Goal: Transaction & Acquisition: Purchase product/service

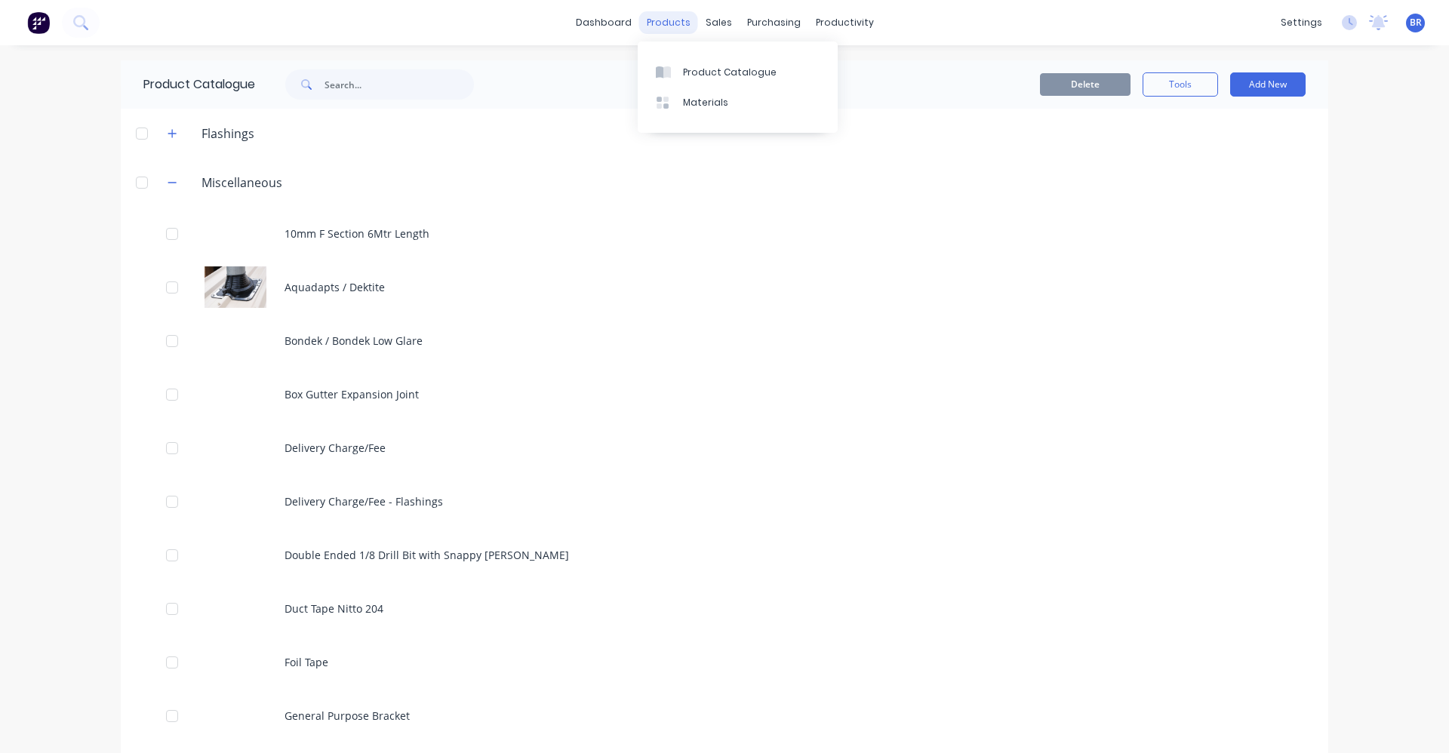
click at [674, 25] on div "products" at bounding box center [668, 22] width 59 height 23
click at [694, 66] on div "Product Catalogue" at bounding box center [730, 73] width 94 height 14
click at [172, 180] on button "button" at bounding box center [172, 182] width 19 height 19
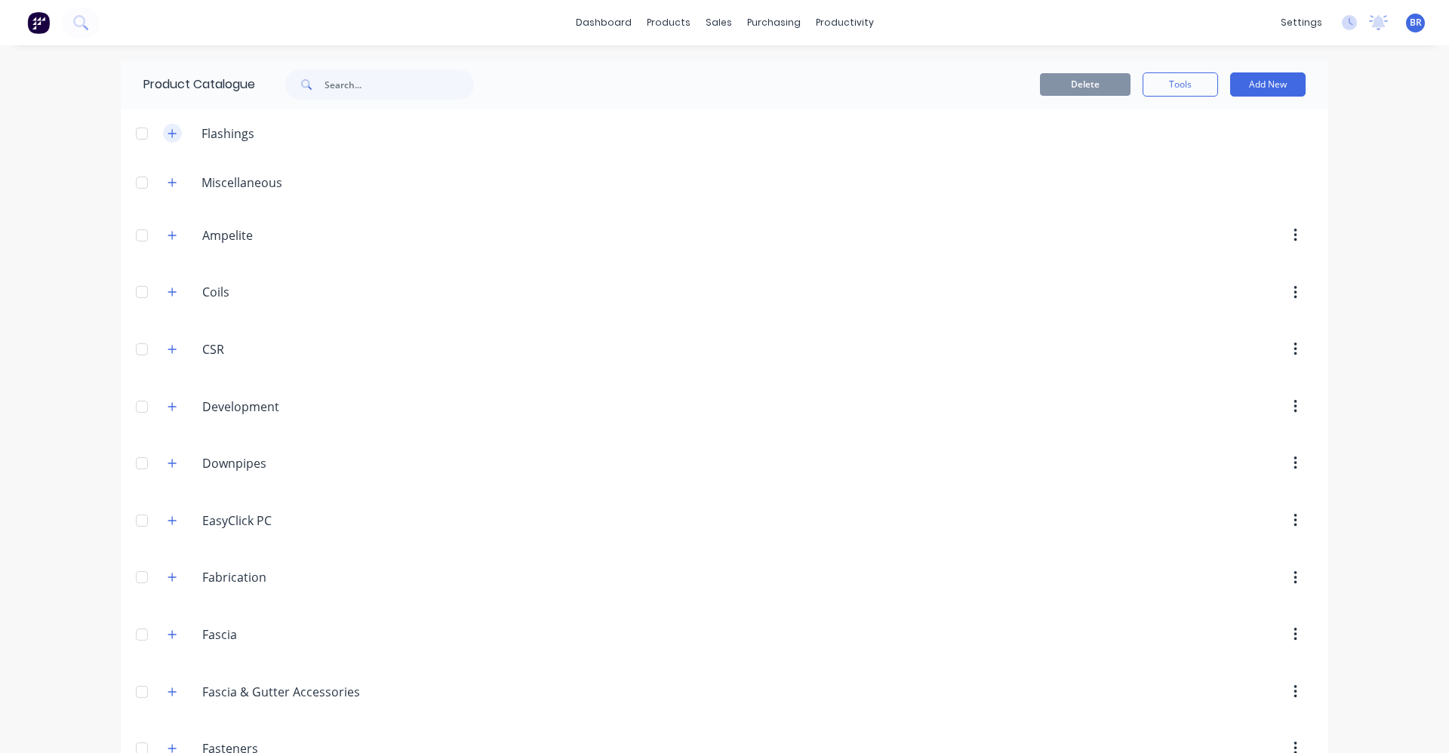
click at [173, 135] on button "button" at bounding box center [172, 133] width 19 height 19
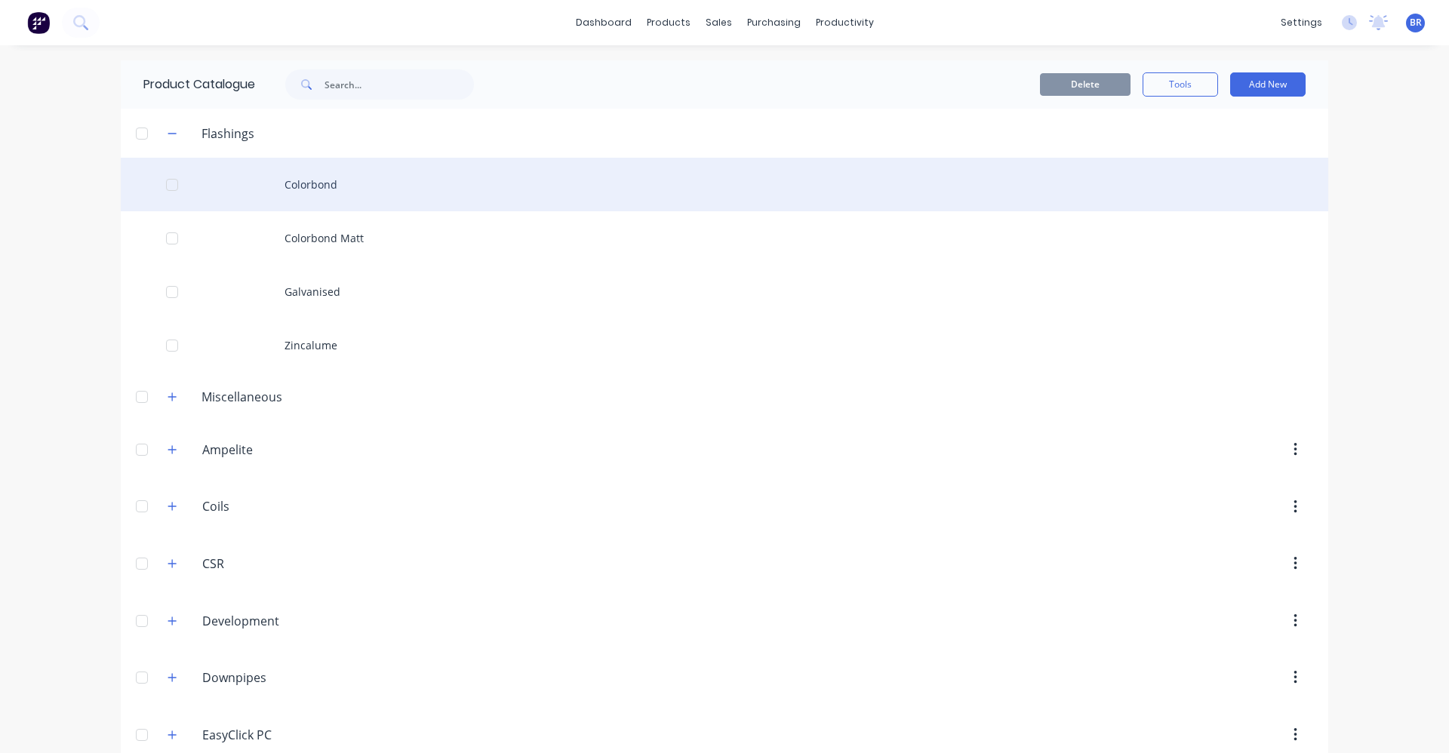
click at [309, 191] on div "Colorbond" at bounding box center [724, 185] width 1207 height 54
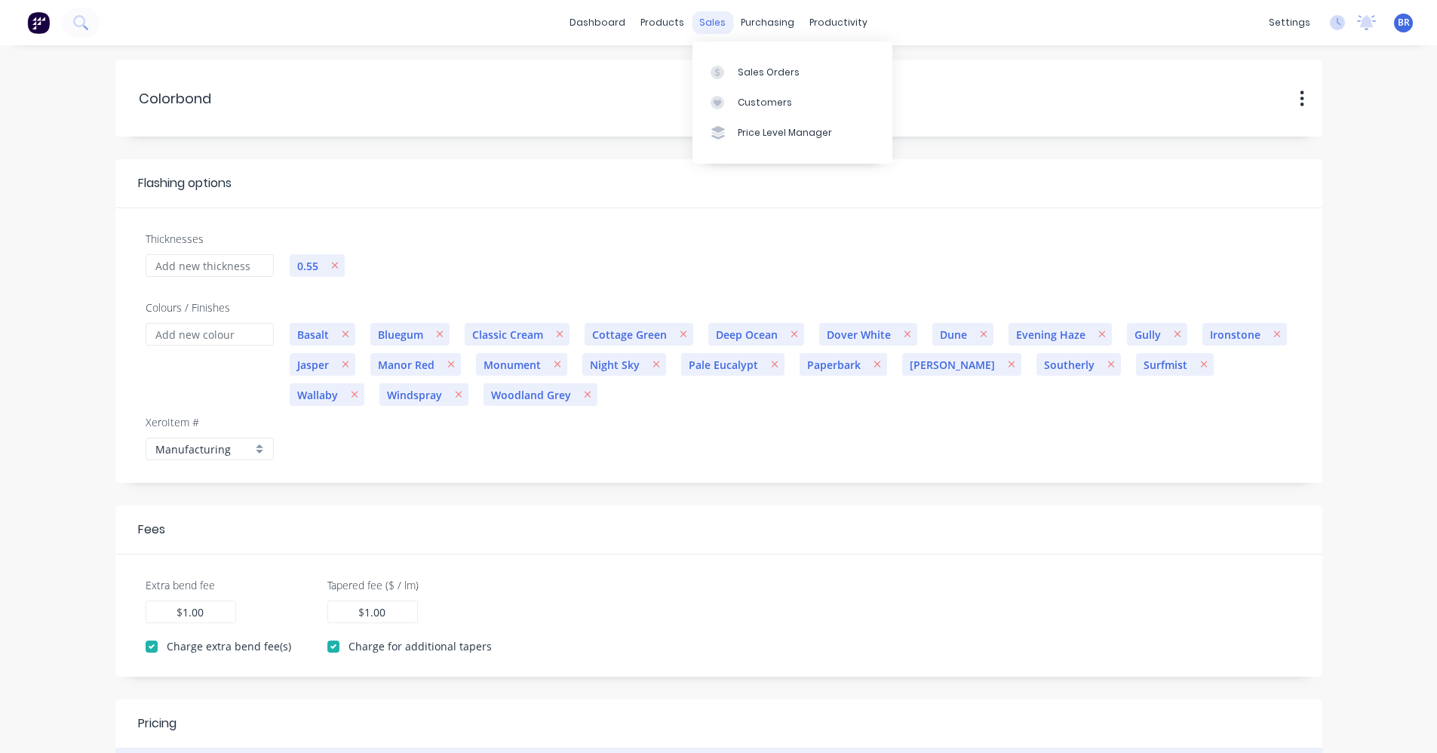
click at [718, 26] on div "sales" at bounding box center [712, 22] width 41 height 23
drag, startPoint x: 718, startPoint y: 26, endPoint x: 699, endPoint y: 23, distance: 19.0
click at [699, 23] on div "sales" at bounding box center [712, 22] width 41 height 23
click at [732, 63] on link "Sales Orders" at bounding box center [793, 72] width 200 height 30
